Goal: Transaction & Acquisition: Purchase product/service

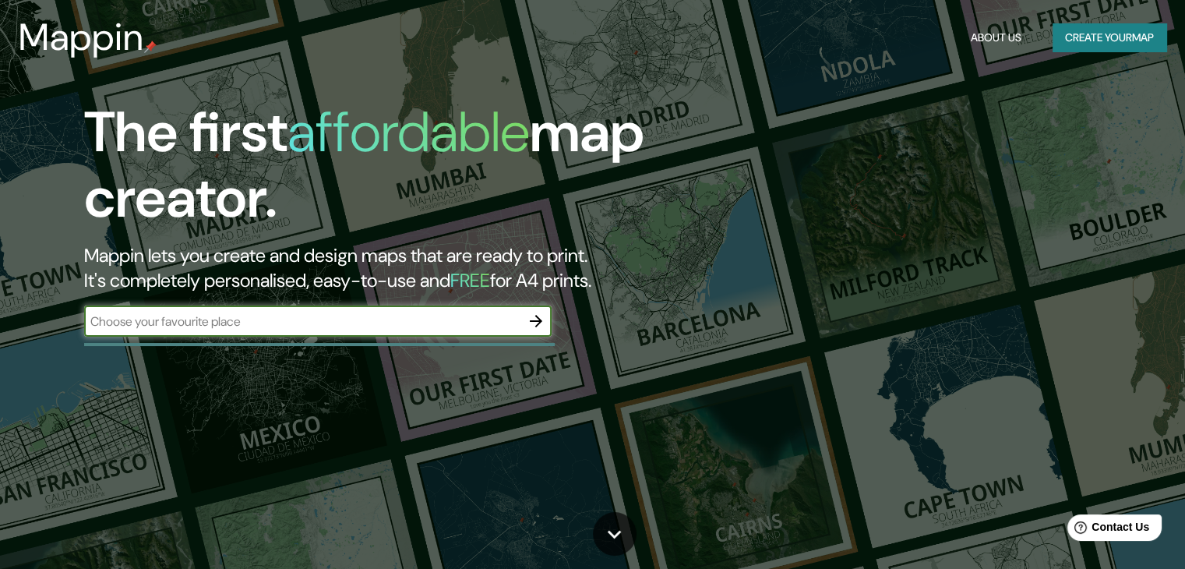
click at [541, 324] on icon "button" at bounding box center [536, 321] width 19 height 19
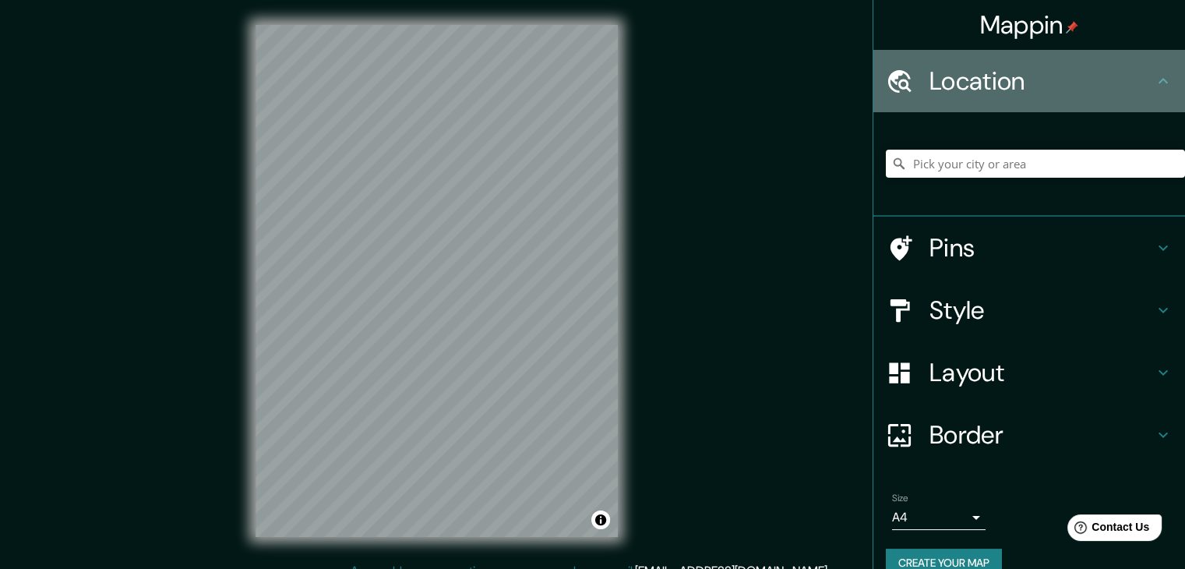
click at [935, 76] on h4 "Location" at bounding box center [1042, 80] width 224 height 31
click at [886, 85] on icon at bounding box center [899, 81] width 27 height 27
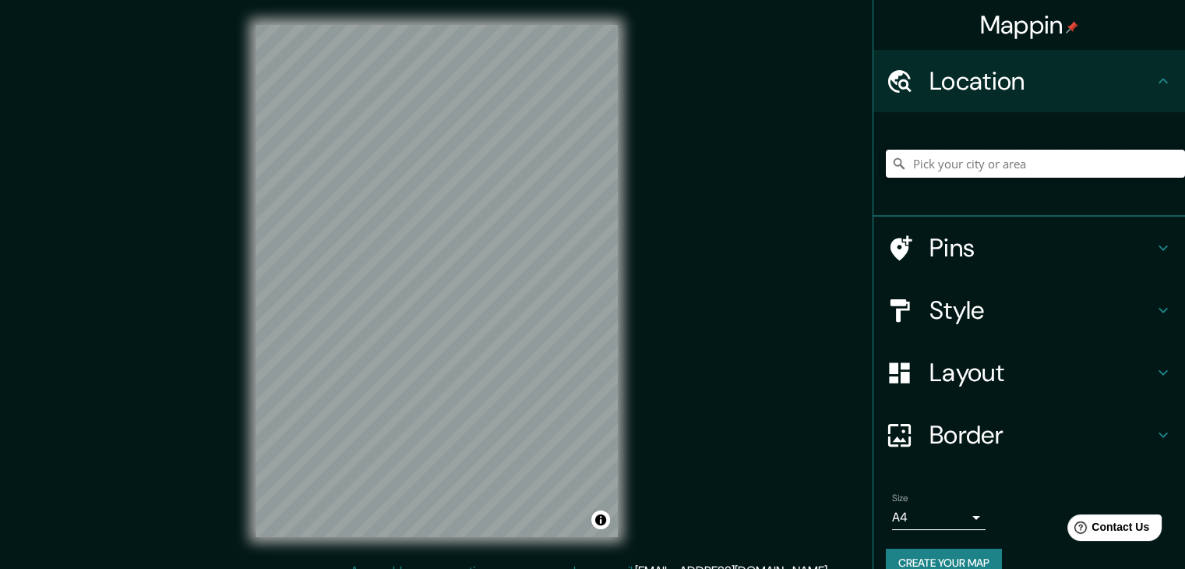
click at [937, 164] on input "Pick your city or area" at bounding box center [1035, 164] width 299 height 28
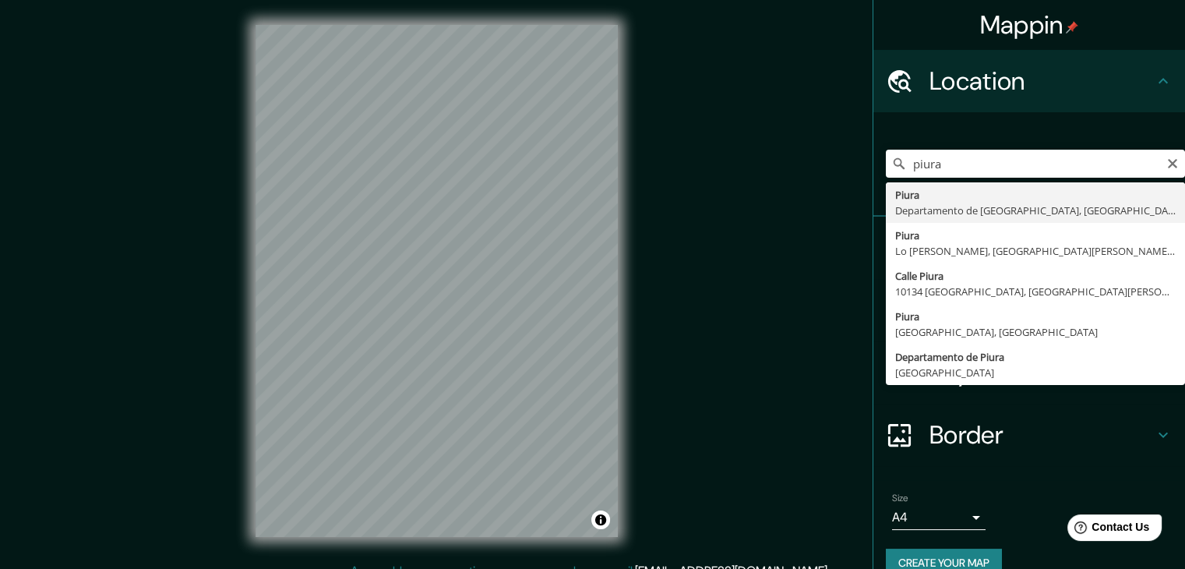
type input "Piura, [GEOGRAPHIC_DATA], [GEOGRAPHIC_DATA]"
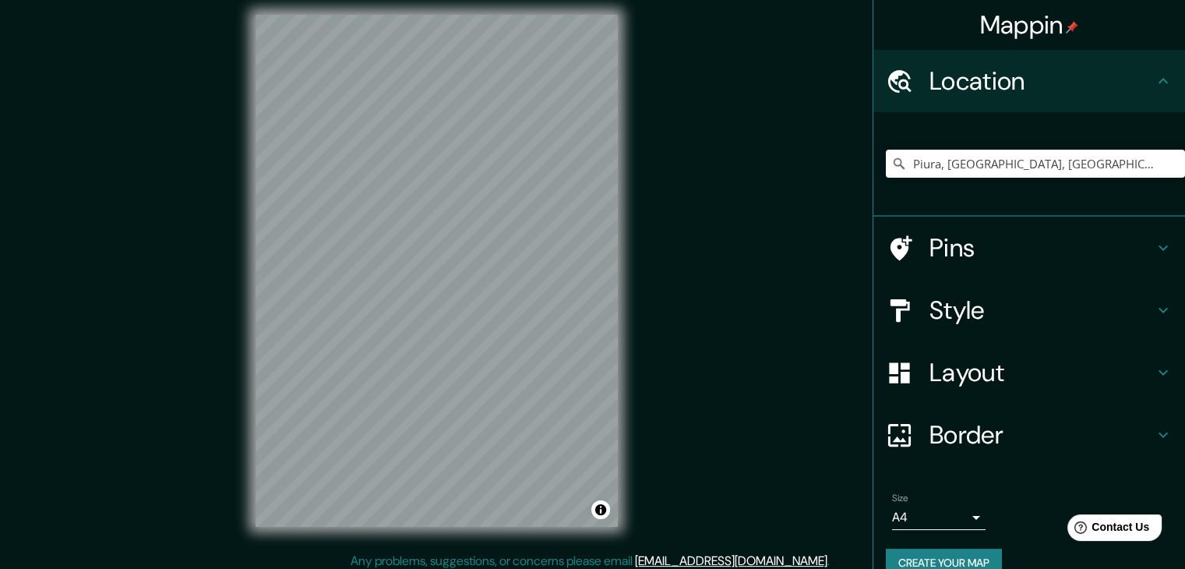
scroll to position [18, 0]
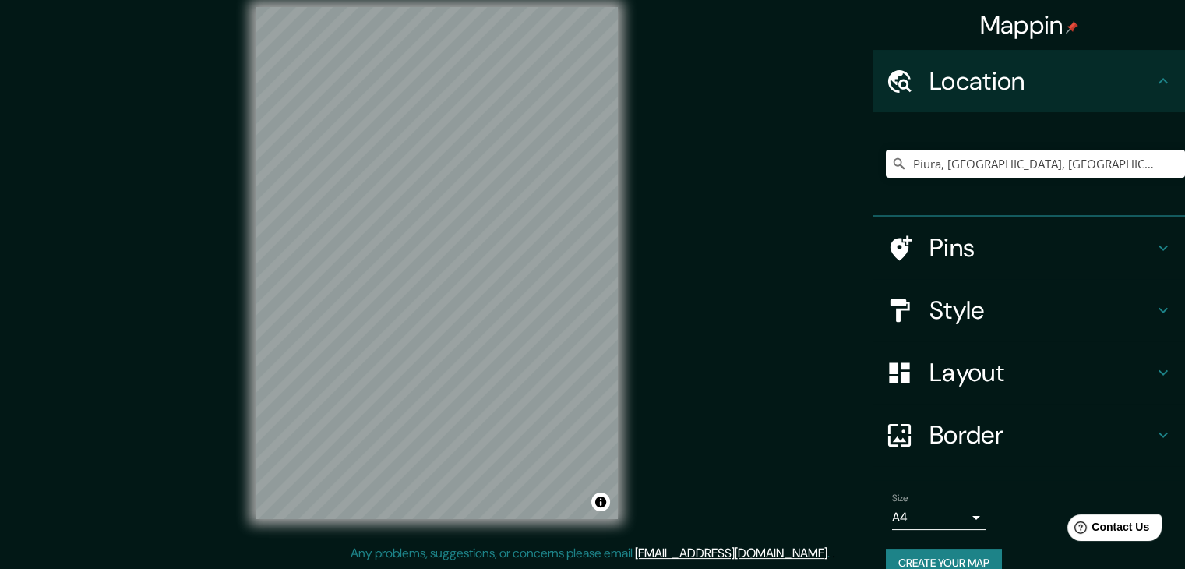
click at [962, 306] on h4 "Style" at bounding box center [1042, 310] width 224 height 31
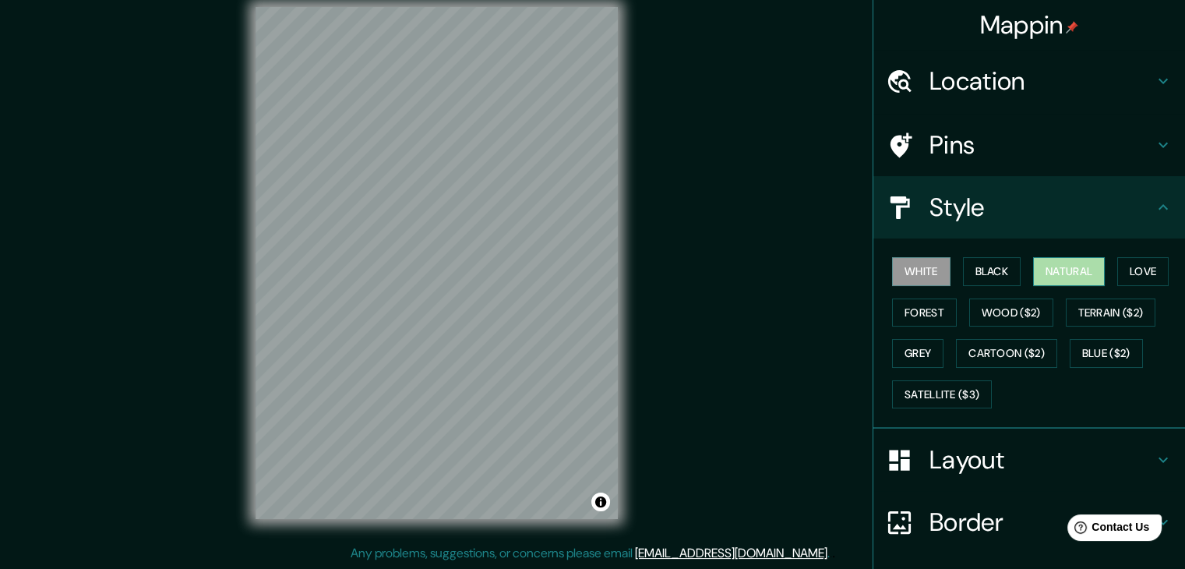
click at [1048, 266] on button "Natural" at bounding box center [1069, 271] width 72 height 29
click at [1130, 274] on button "Love" at bounding box center [1143, 271] width 51 height 29
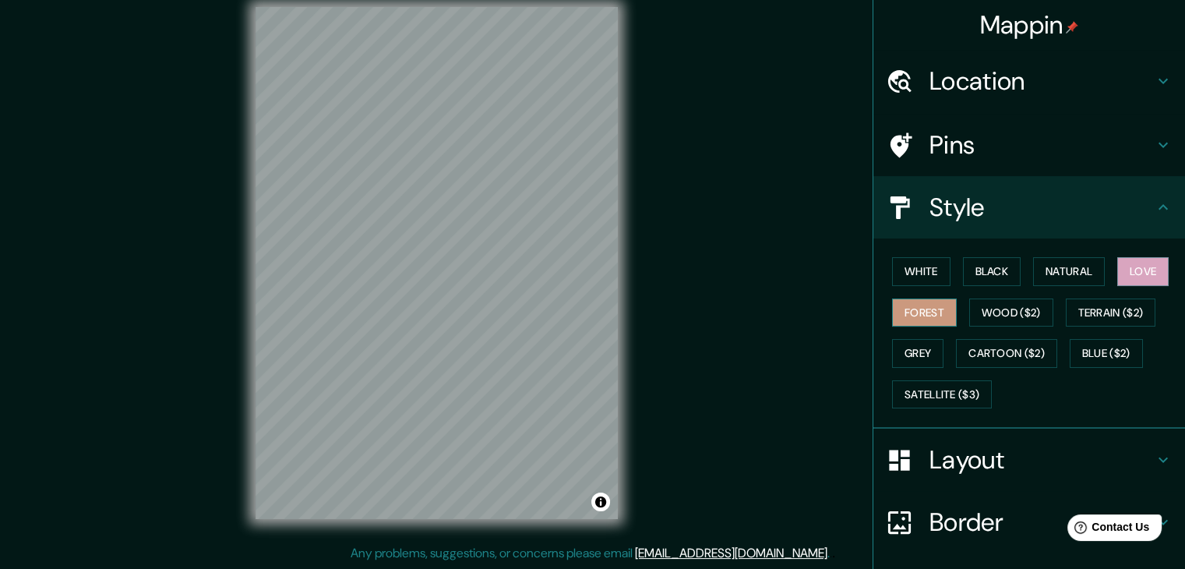
click at [932, 316] on button "Forest" at bounding box center [924, 313] width 65 height 29
click at [972, 316] on button "Wood ($2)" at bounding box center [1012, 313] width 84 height 29
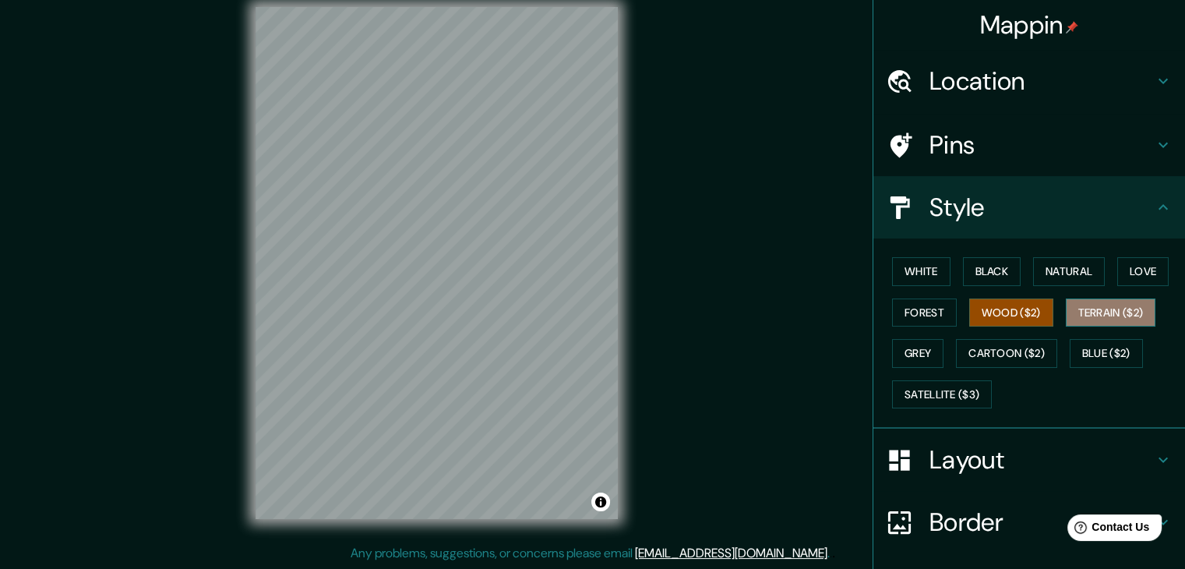
click at [1073, 316] on button "Terrain ($2)" at bounding box center [1111, 313] width 90 height 29
click at [899, 355] on button "Grey" at bounding box center [917, 353] width 51 height 29
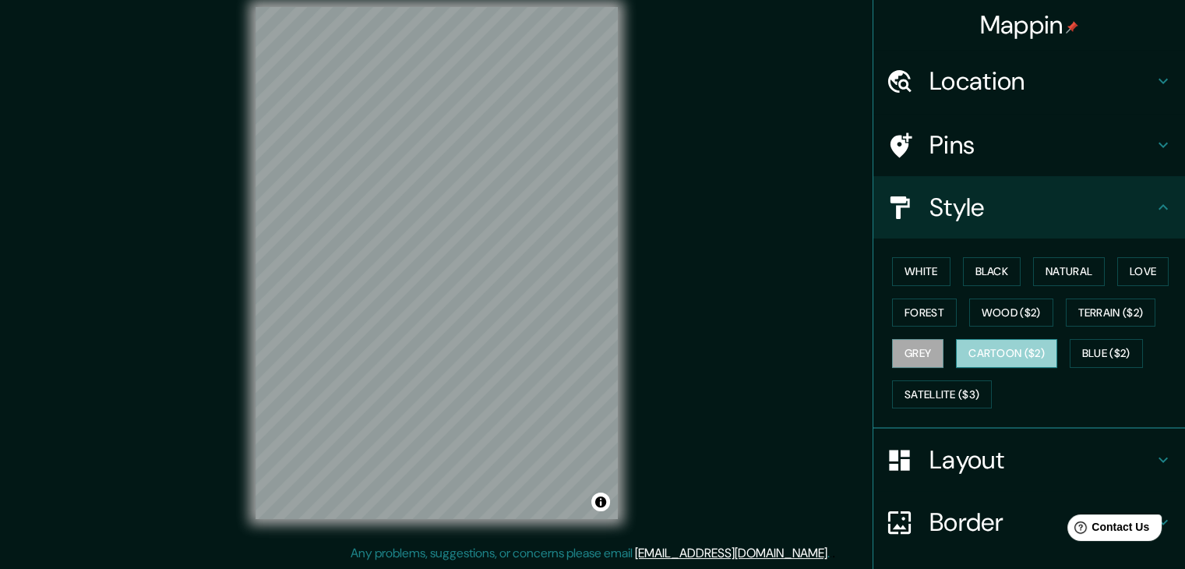
click at [961, 347] on button "Cartoon ($2)" at bounding box center [1006, 353] width 101 height 29
click at [1087, 344] on button "Blue ($2)" at bounding box center [1106, 353] width 73 height 29
click at [976, 355] on button "Cartoon ($2)" at bounding box center [1006, 353] width 101 height 29
click at [910, 320] on button "Forest" at bounding box center [924, 313] width 65 height 29
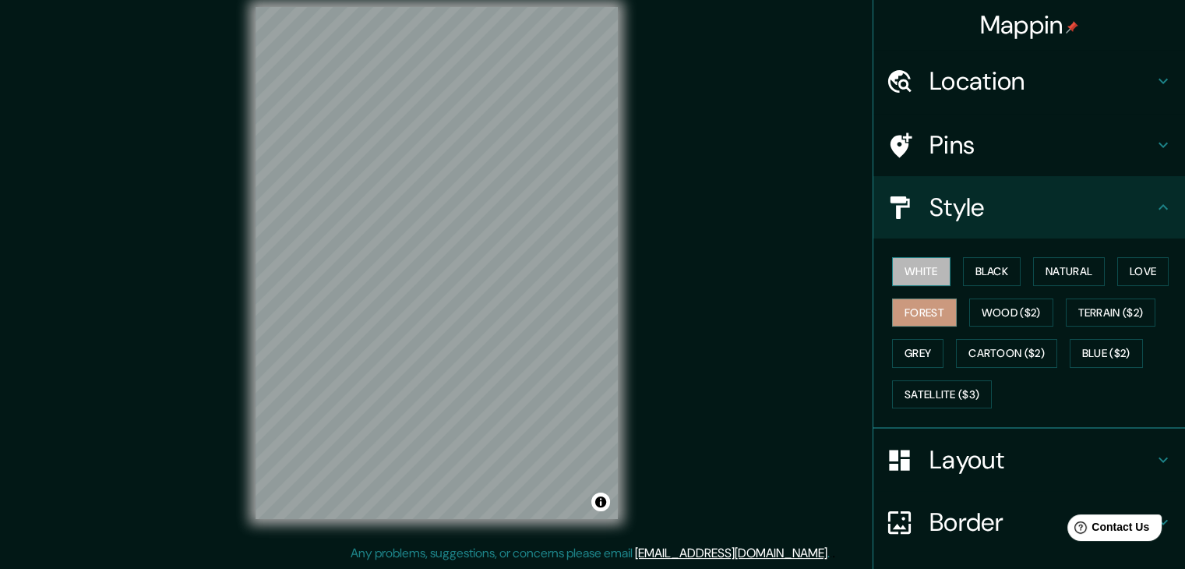
click at [904, 281] on button "White" at bounding box center [921, 271] width 58 height 29
click at [973, 273] on button "Black" at bounding box center [992, 271] width 58 height 29
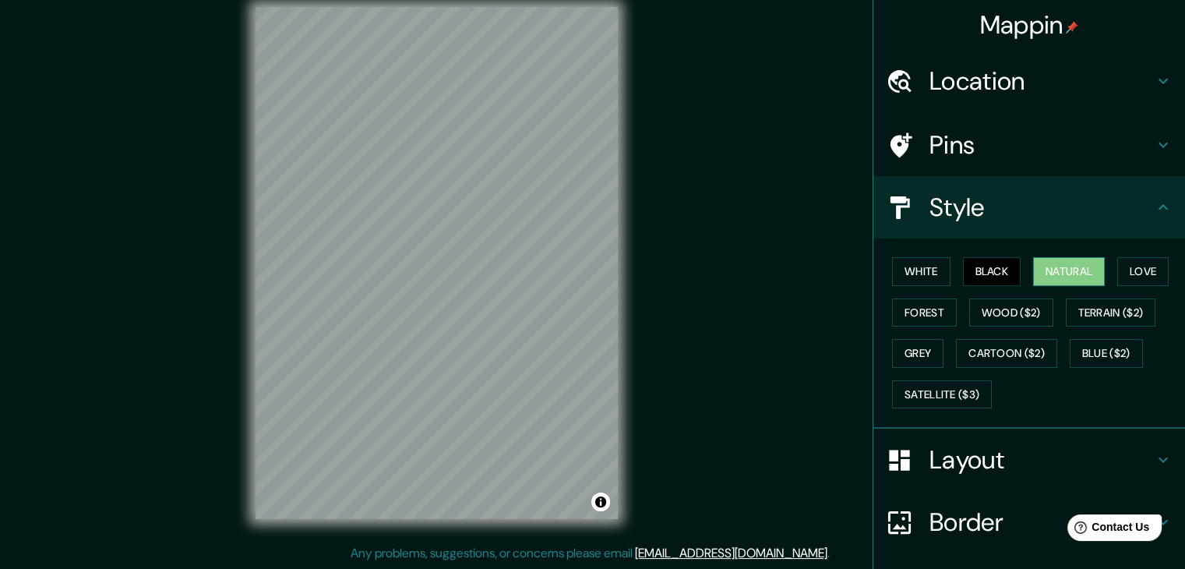
click at [1041, 266] on button "Natural" at bounding box center [1069, 271] width 72 height 29
click at [897, 268] on button "White" at bounding box center [921, 271] width 58 height 29
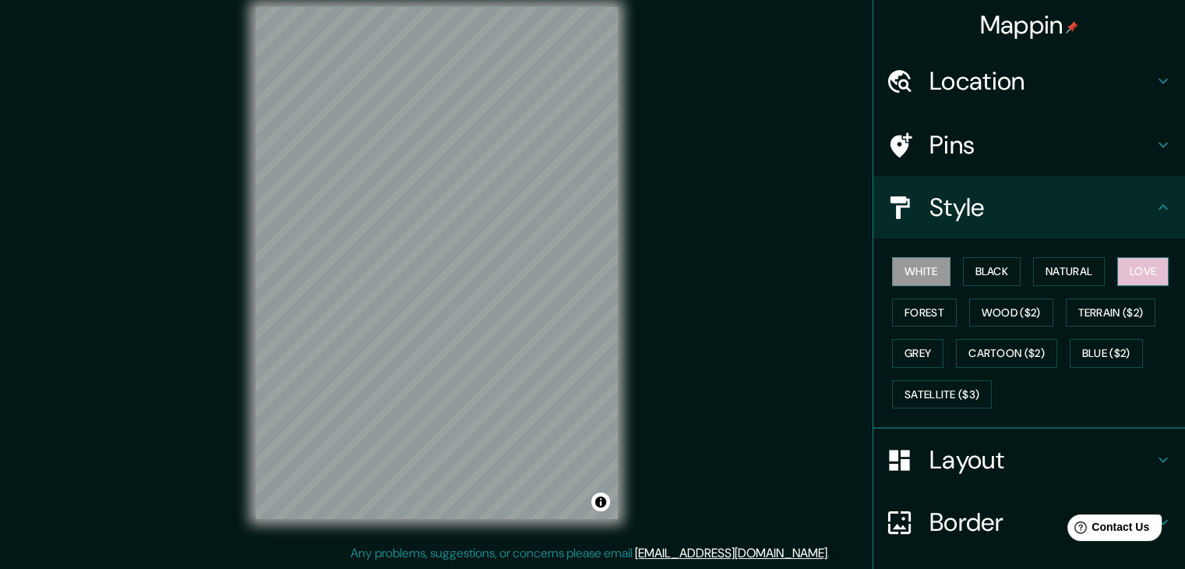
click at [1118, 267] on button "Love" at bounding box center [1143, 271] width 51 height 29
click at [1082, 269] on button "Natural" at bounding box center [1069, 271] width 72 height 29
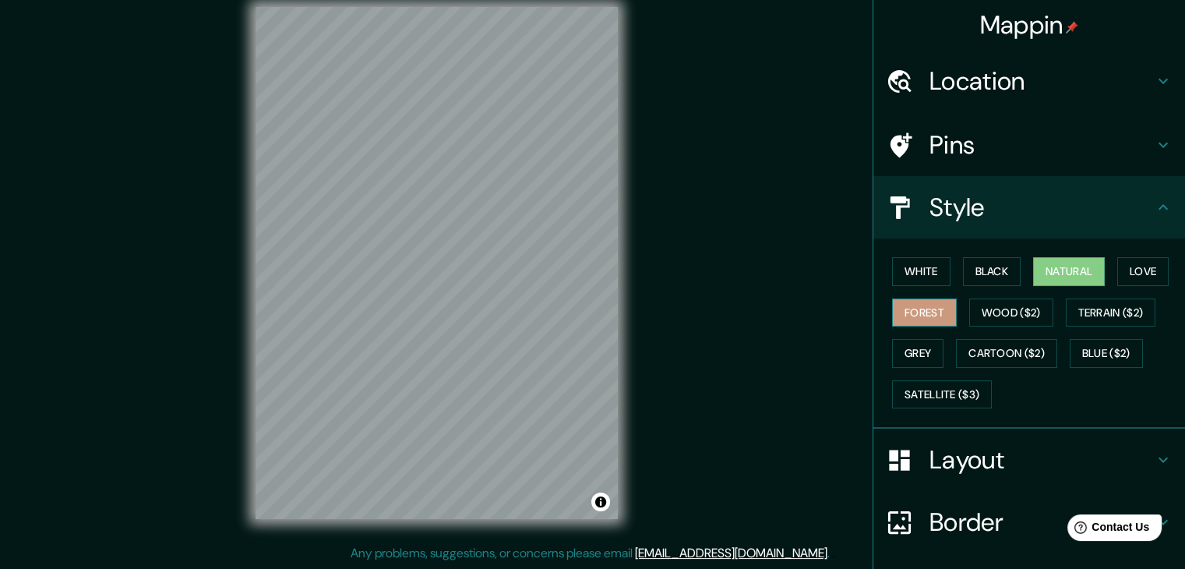
click at [920, 322] on button "Forest" at bounding box center [924, 313] width 65 height 29
click at [907, 277] on button "White" at bounding box center [921, 271] width 58 height 29
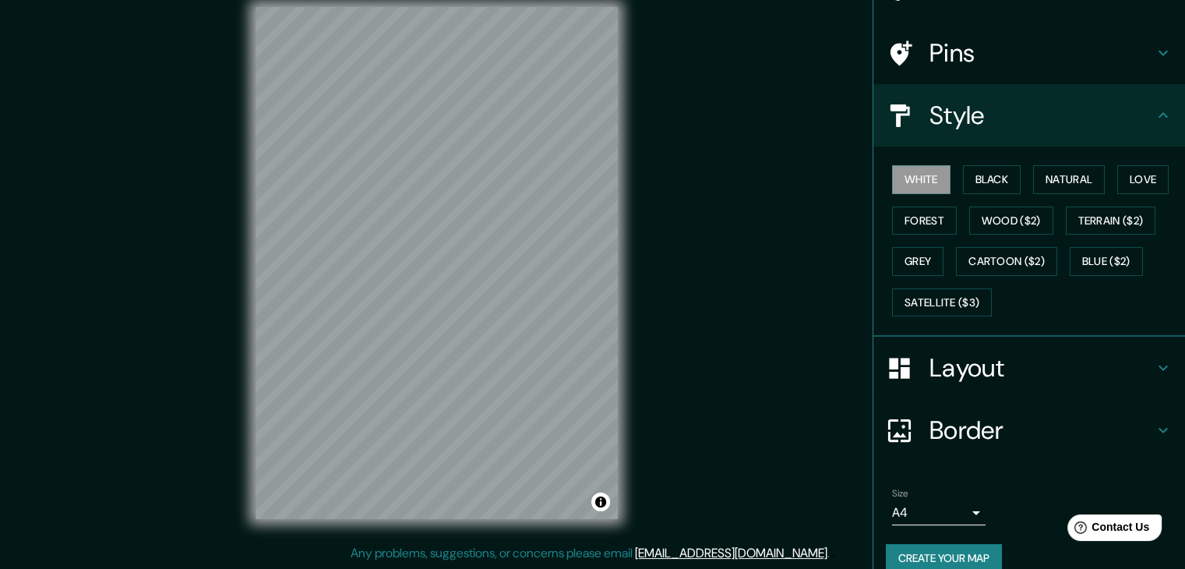
scroll to position [112, 0]
